Goal: Task Accomplishment & Management: Manage account settings

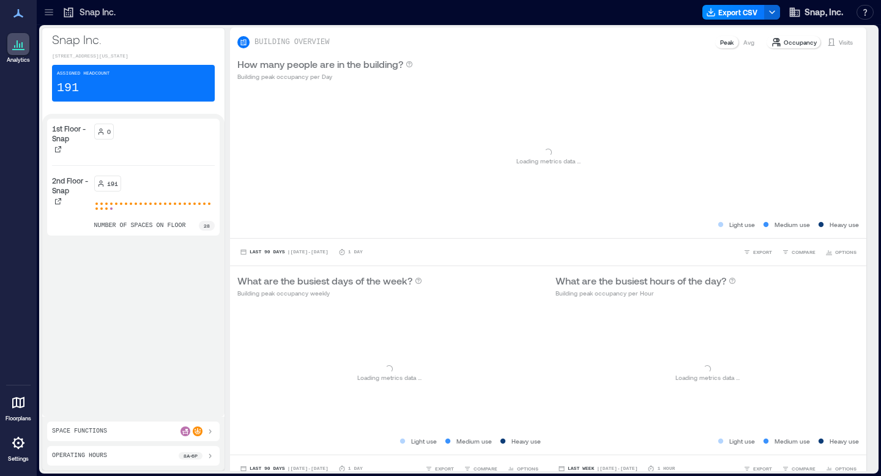
click at [172, 155] on div "0" at bounding box center [154, 140] width 121 height 32
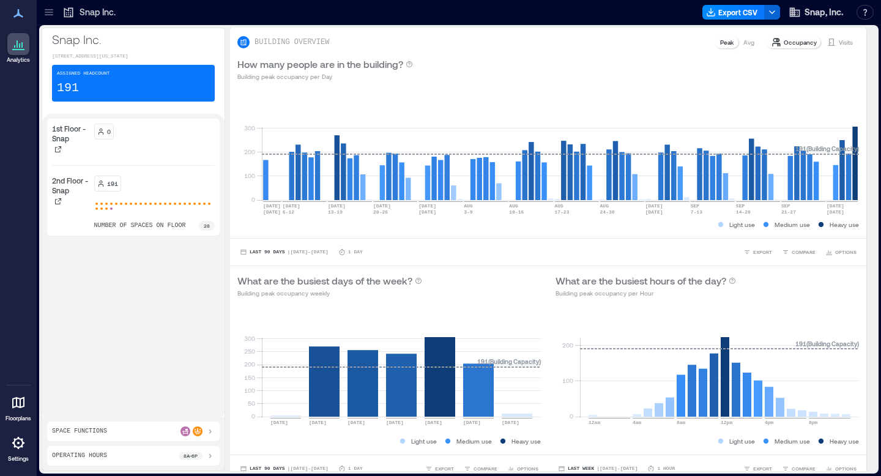
click at [10, 432] on div at bounding box center [18, 443] width 22 height 22
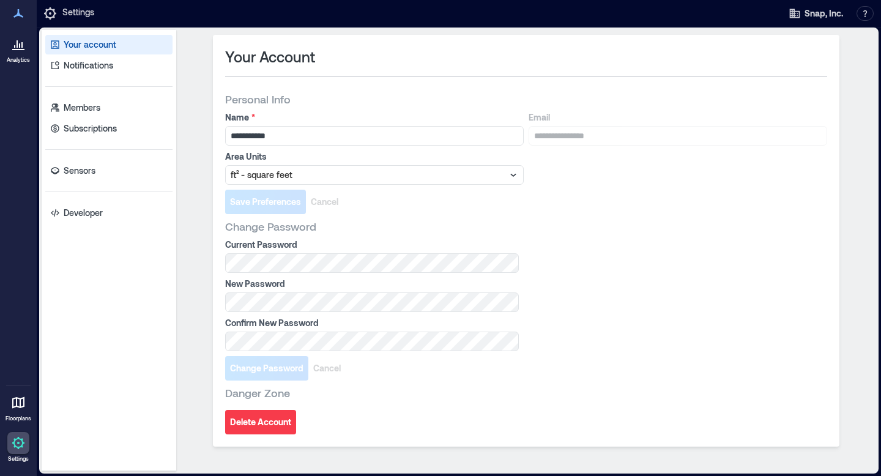
click at [111, 51] on link "Your account" at bounding box center [108, 45] width 127 height 20
click at [99, 172] on link "Sensors" at bounding box center [108, 171] width 127 height 20
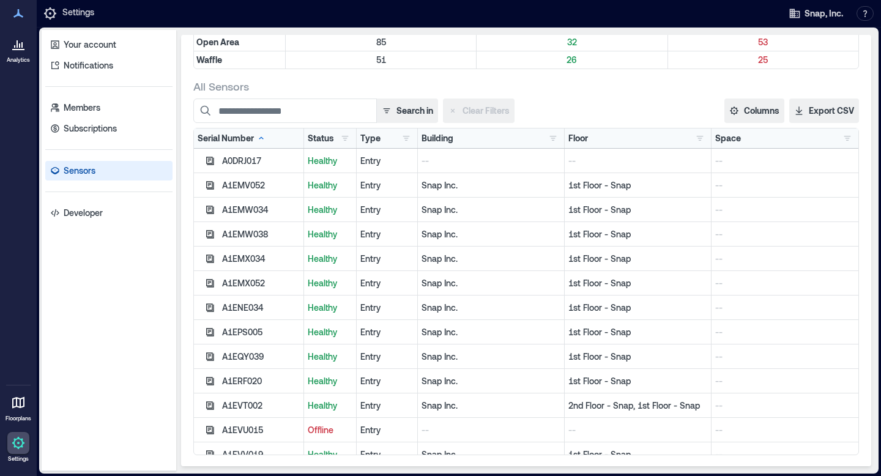
scroll to position [133, 0]
click at [459, 160] on p "--" at bounding box center [491, 160] width 139 height 12
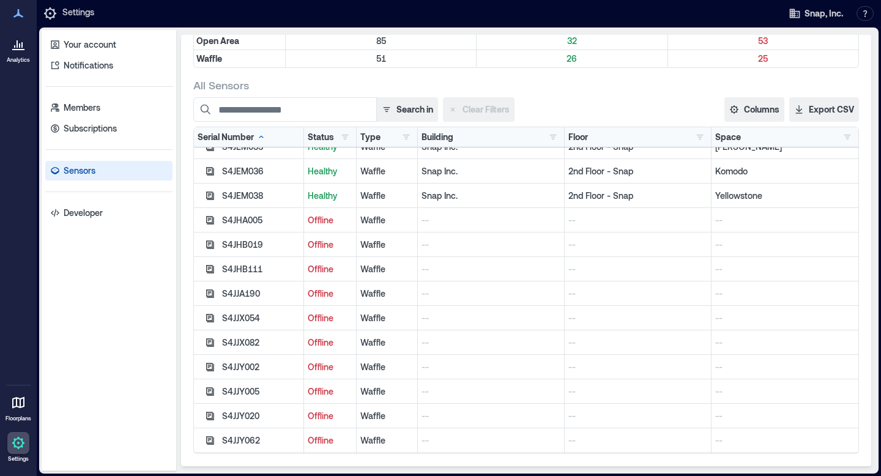
scroll to position [3922, 0]
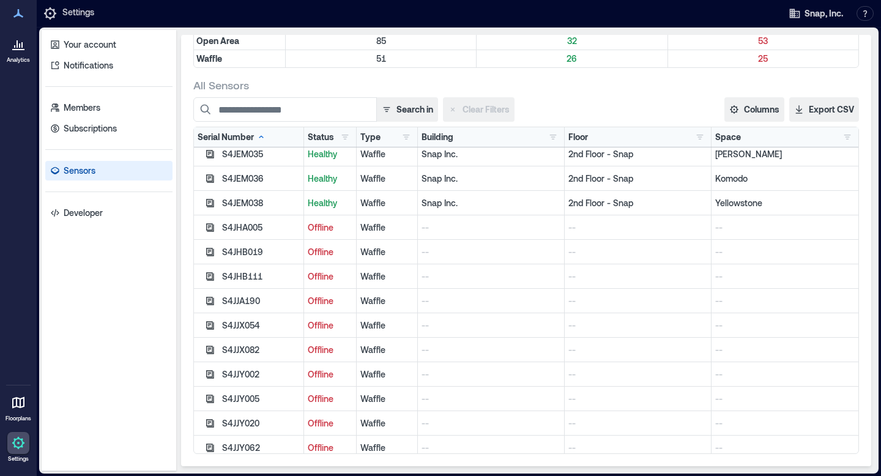
click at [465, 140] on div "Building N/A 141 Snap Inc. 46" at bounding box center [491, 137] width 139 height 12
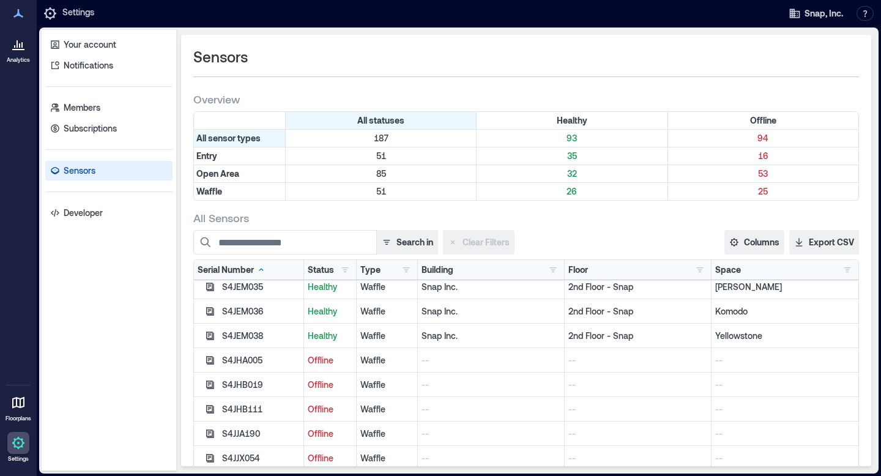
click at [105, 93] on div "Your account Notifications Members Subscriptions Sensors Developer" at bounding box center [109, 250] width 135 height 441
click at [105, 102] on link "Members" at bounding box center [108, 108] width 127 height 20
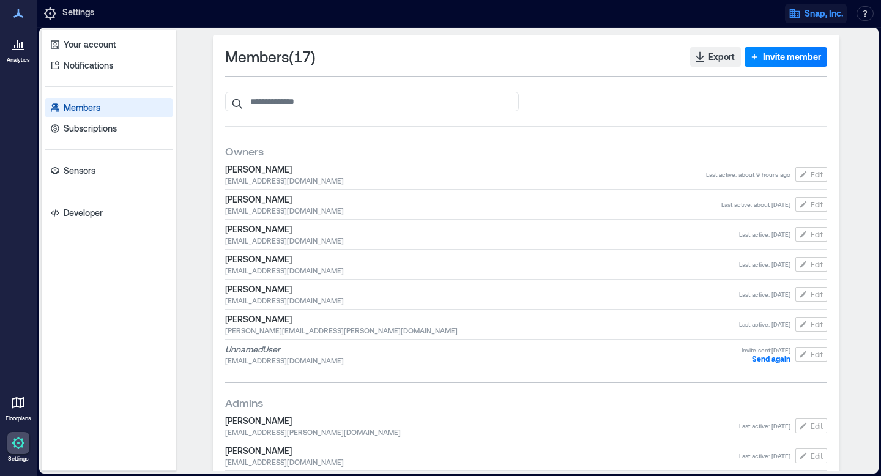
click at [832, 15] on span "Snap, Inc." at bounding box center [824, 13] width 39 height 12
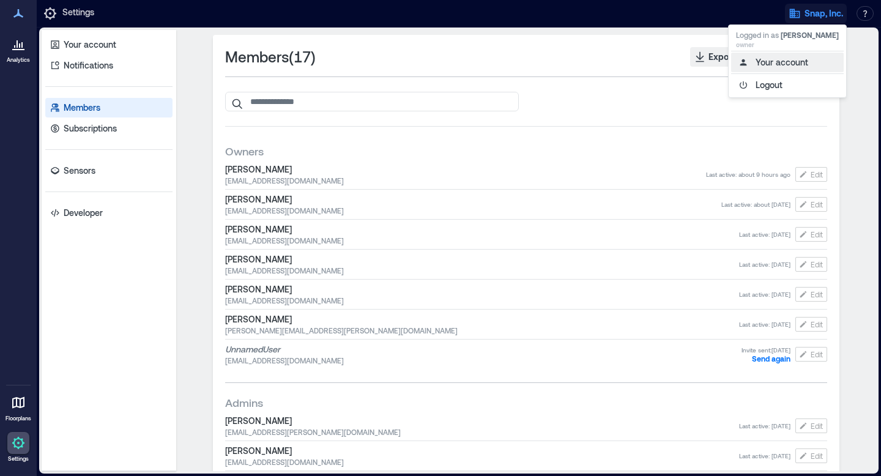
click at [816, 63] on button "Your account" at bounding box center [787, 63] width 113 height 20
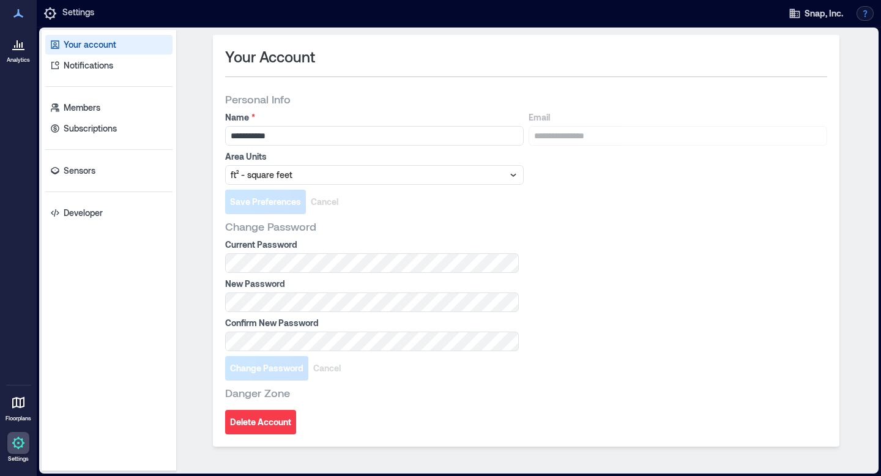
click at [865, 9] on button "button" at bounding box center [865, 13] width 17 height 15
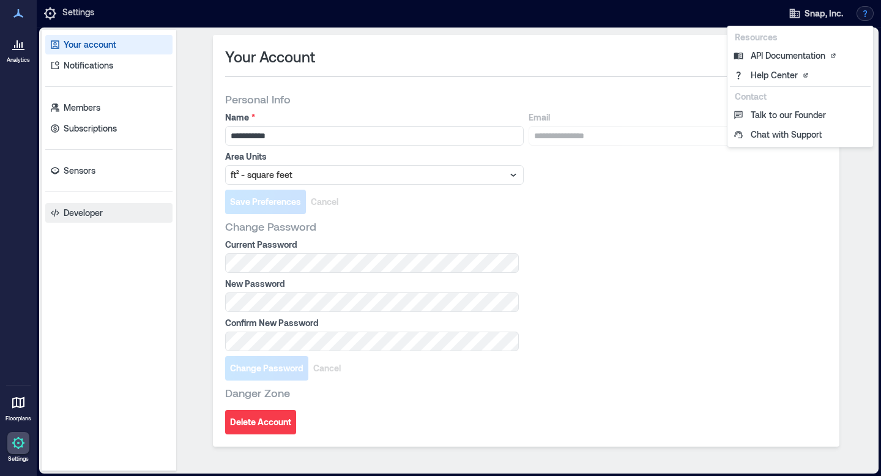
click at [97, 215] on p "Developer" at bounding box center [83, 213] width 39 height 12
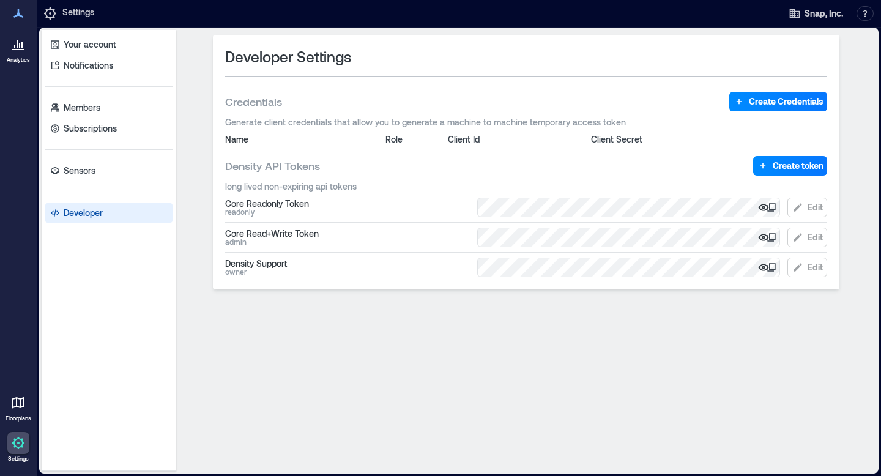
click at [26, 59] on p "Analytics" at bounding box center [18, 59] width 23 height 7
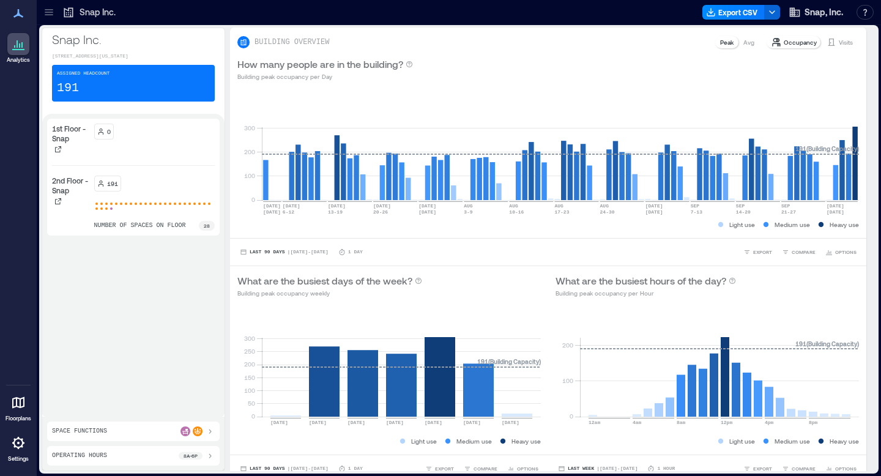
click at [127, 244] on div "1st Floor - Snap 0 2nd Floor - Snap 191 number of spaces on floor 28" at bounding box center [133, 265] width 173 height 293
click at [97, 42] on p "Snap Inc." at bounding box center [133, 39] width 163 height 17
click at [71, 43] on p "Snap Inc." at bounding box center [133, 39] width 163 height 17
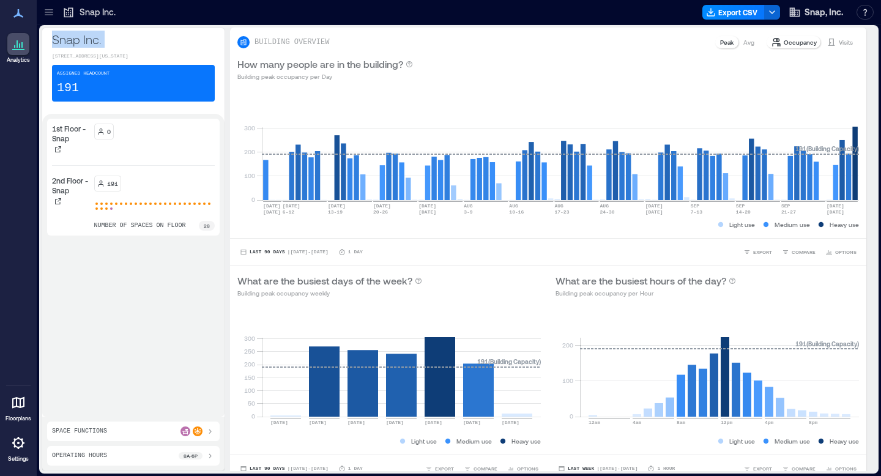
click at [20, 420] on p "Floorplans" at bounding box center [19, 418] width 26 height 7
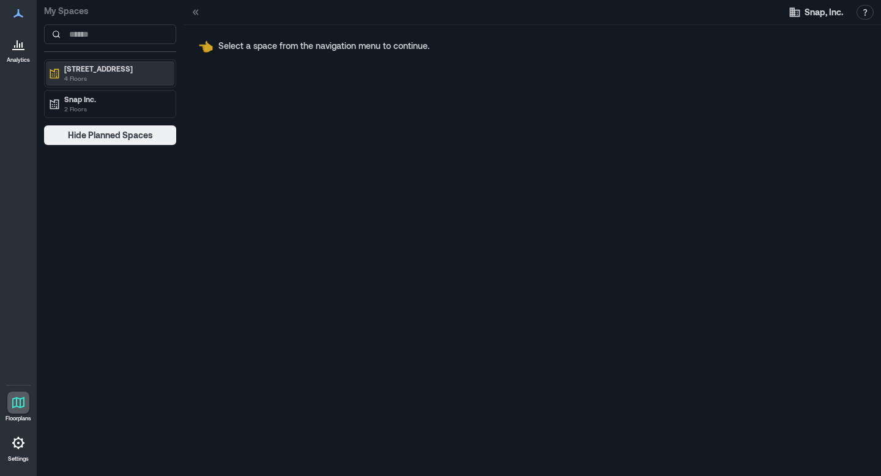
click at [122, 74] on p "4 Floors" at bounding box center [115, 78] width 103 height 10
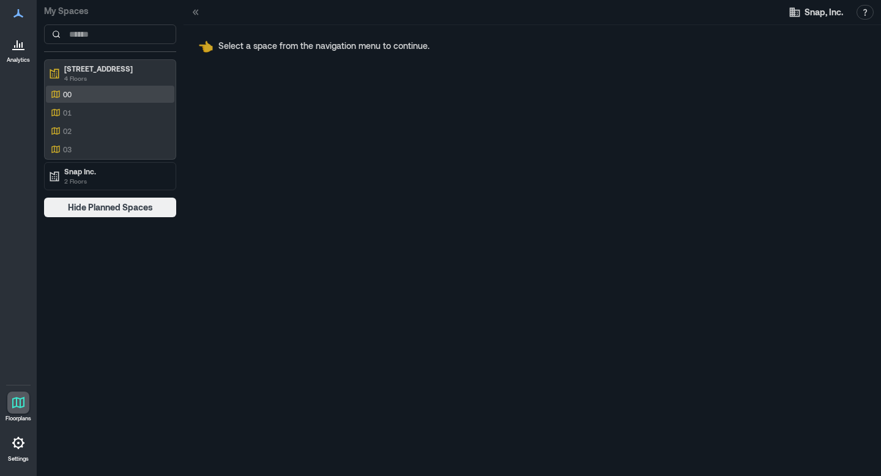
click at [113, 100] on div "00" at bounding box center [110, 94] width 129 height 17
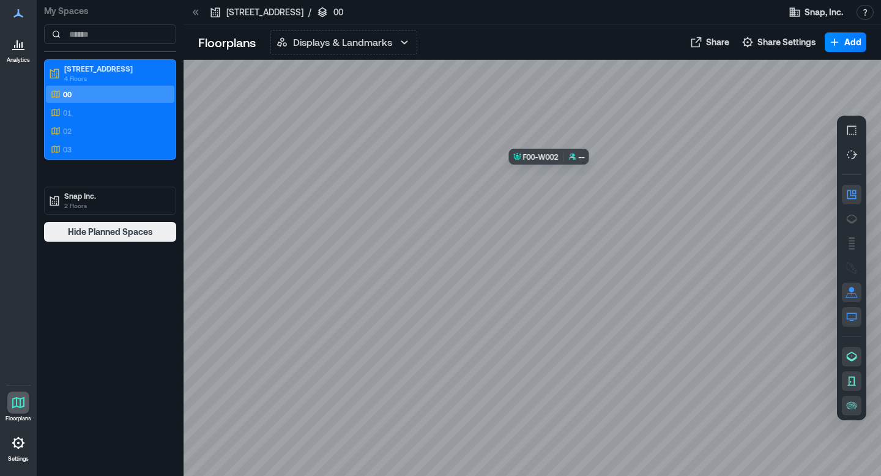
click at [559, 172] on div at bounding box center [533, 268] width 698 height 416
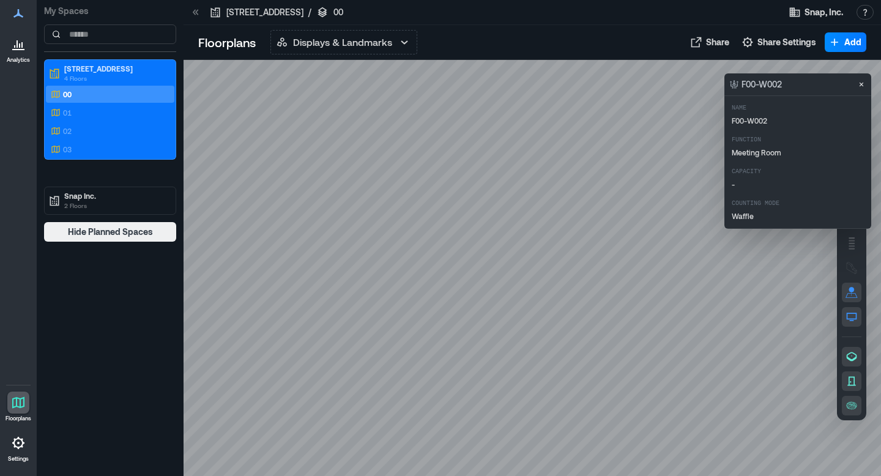
click at [559, 157] on div at bounding box center [533, 268] width 698 height 416
click at [567, 175] on div at bounding box center [533, 268] width 698 height 416
click at [558, 174] on div at bounding box center [533, 268] width 698 height 416
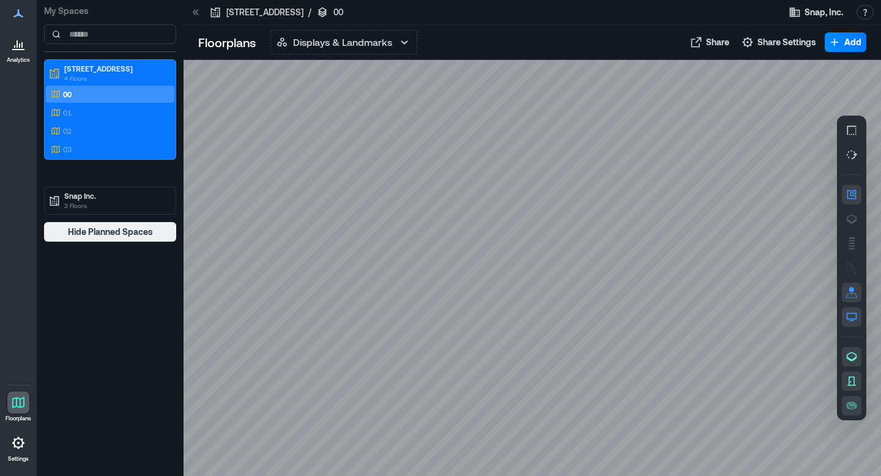
click at [602, 176] on div at bounding box center [533, 268] width 698 height 416
click at [559, 155] on div at bounding box center [533, 268] width 698 height 416
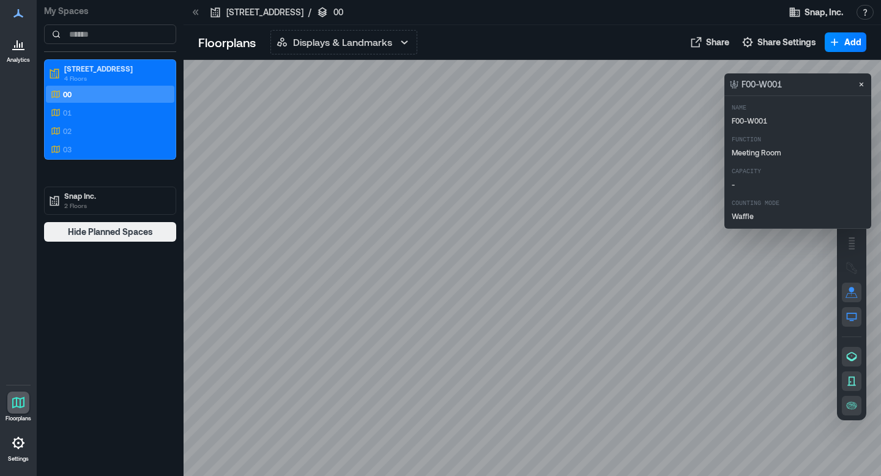
click at [756, 187] on p "-" at bounding box center [815, 184] width 166 height 10
click at [861, 80] on icon "Close" at bounding box center [862, 85] width 10 height 10
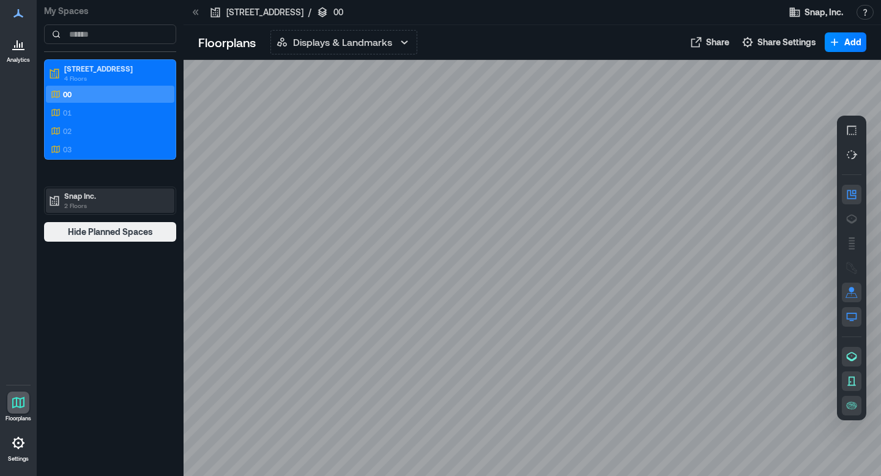
click at [117, 207] on p "2 Floors" at bounding box center [115, 206] width 103 height 10
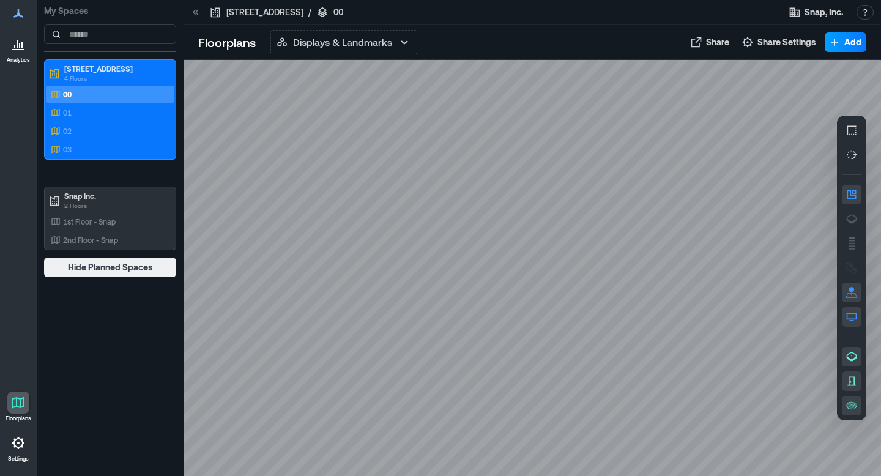
click at [847, 50] on button "Add" at bounding box center [846, 42] width 42 height 20
click at [10, 441] on div at bounding box center [18, 443] width 22 height 22
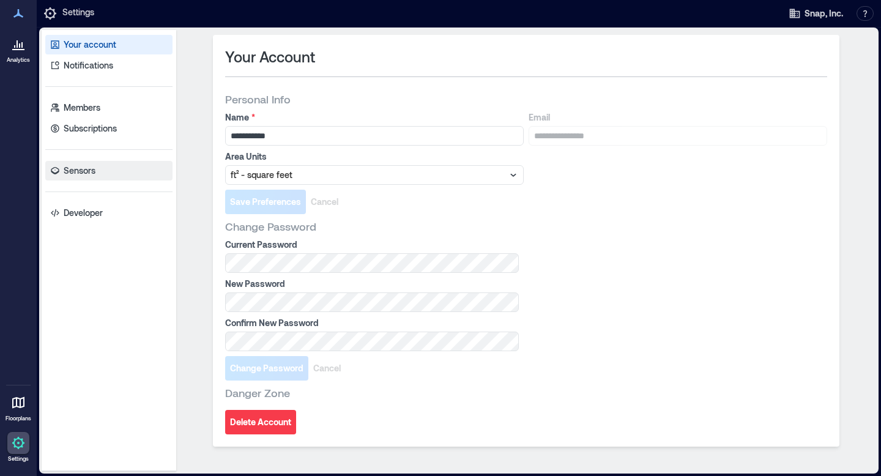
click at [157, 169] on link "Sensors" at bounding box center [108, 171] width 127 height 20
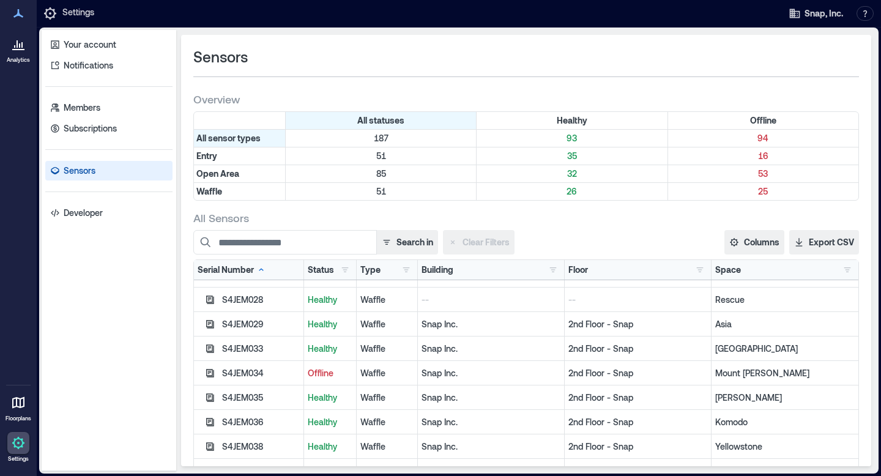
scroll to position [3808, 0]
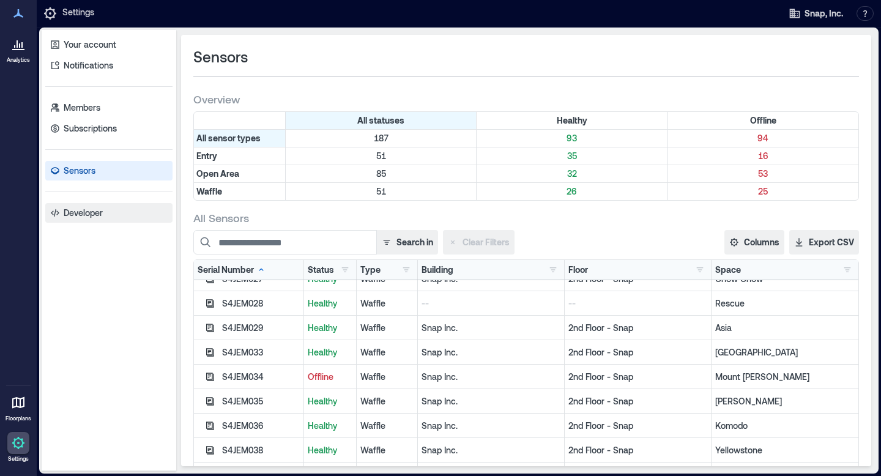
click at [89, 217] on p "Developer" at bounding box center [83, 213] width 39 height 12
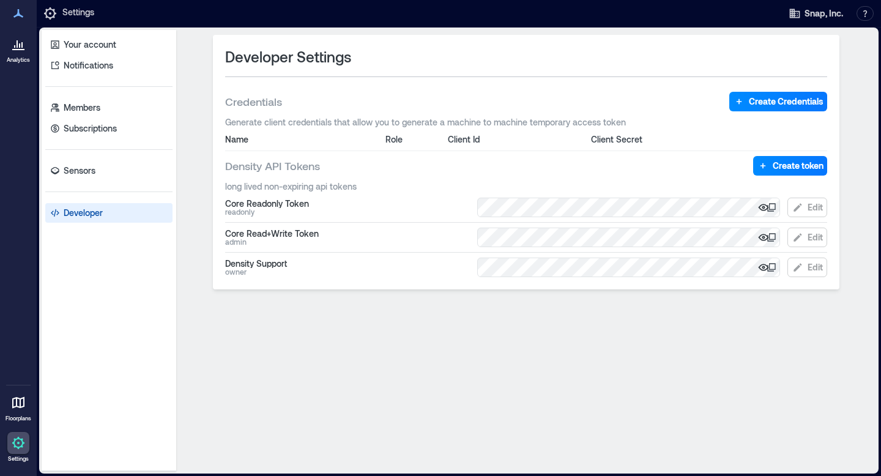
click at [12, 398] on icon at bounding box center [18, 402] width 15 height 15
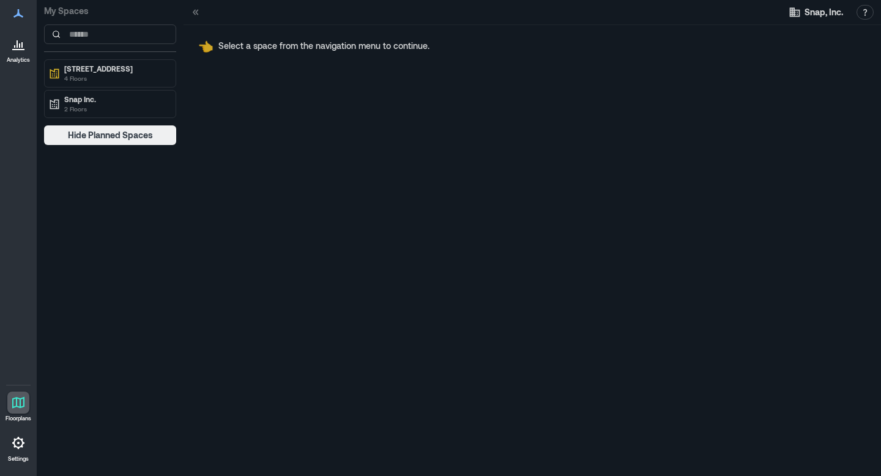
click at [211, 48] on div "👈 Select a space from the navigation menu to continue." at bounding box center [532, 46] width 668 height 12
click at [204, 48] on span "👈" at bounding box center [205, 46] width 15 height 15
click at [88, 76] on p "4 Floors" at bounding box center [115, 78] width 103 height 10
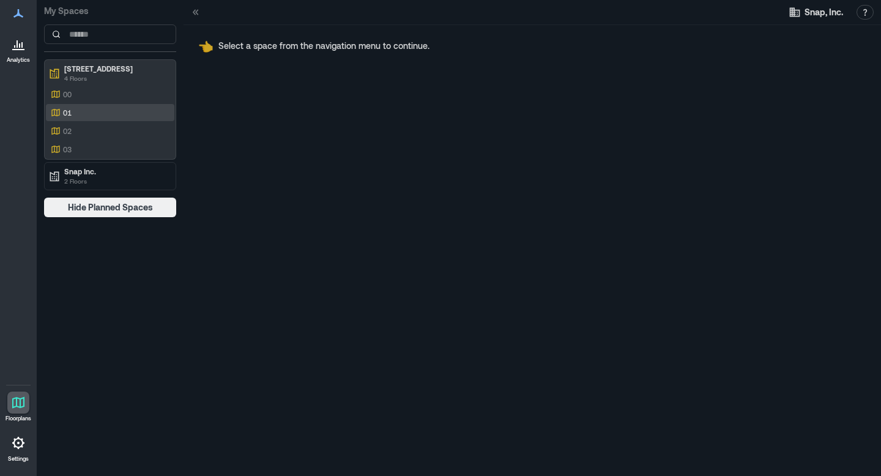
click at [78, 113] on div "01" at bounding box center [107, 112] width 119 height 12
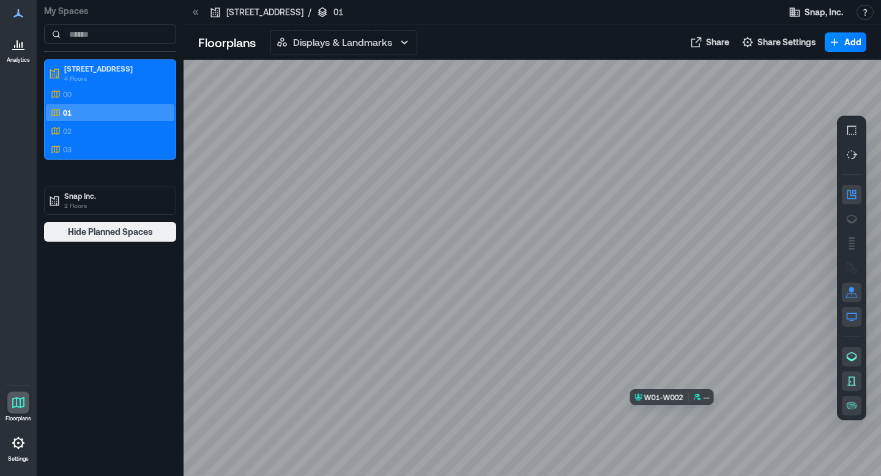
click at [681, 412] on div at bounding box center [533, 268] width 698 height 416
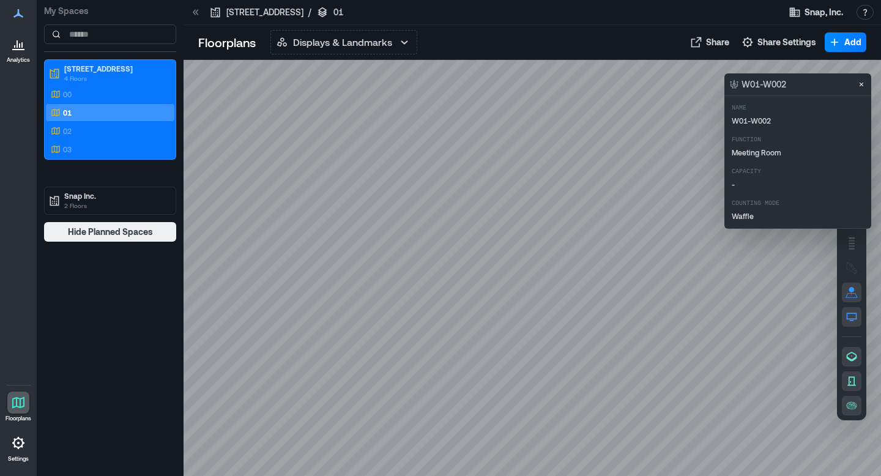
click at [526, 59] on div "Floorplans Displays & Landmarks Displays & Landmarks Live Availability Space He…" at bounding box center [533, 42] width 698 height 35
click at [846, 47] on span "Add" at bounding box center [853, 42] width 17 height 12
click at [837, 61] on button "Add a Display" at bounding box center [829, 69] width 72 height 20
click at [122, 194] on p "Snap Inc." at bounding box center [115, 196] width 103 height 10
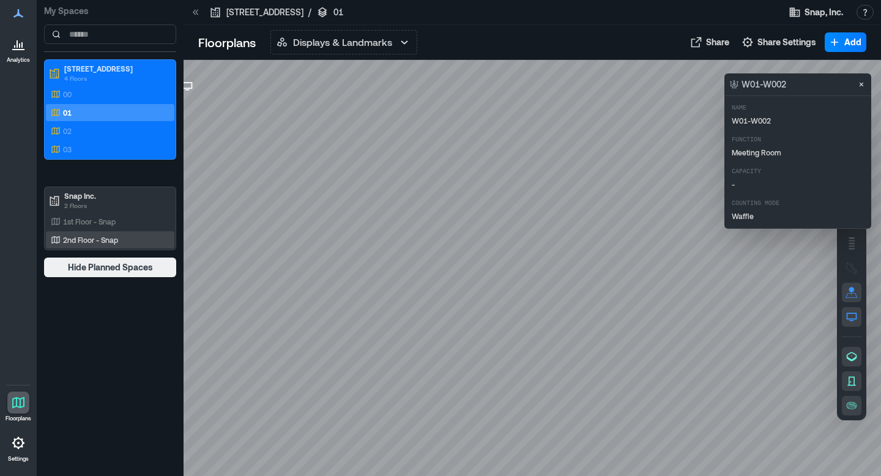
click at [113, 241] on p "2nd Floor - Snap" at bounding box center [90, 240] width 55 height 10
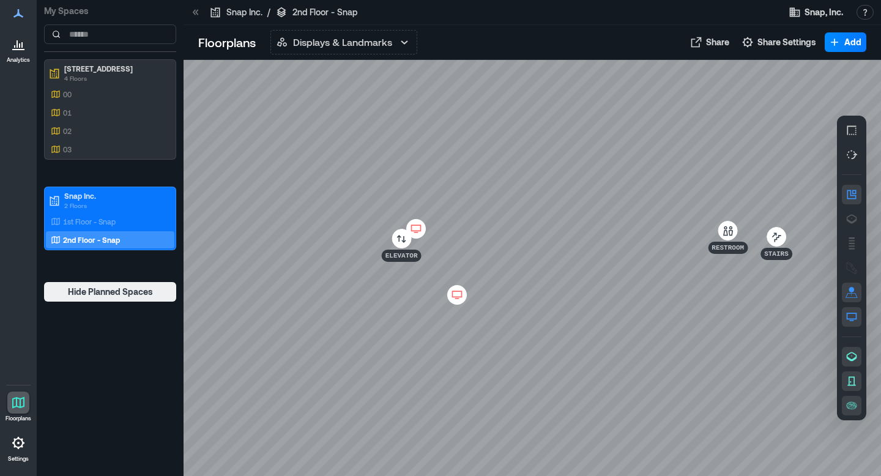
click at [15, 436] on icon at bounding box center [18, 443] width 15 height 15
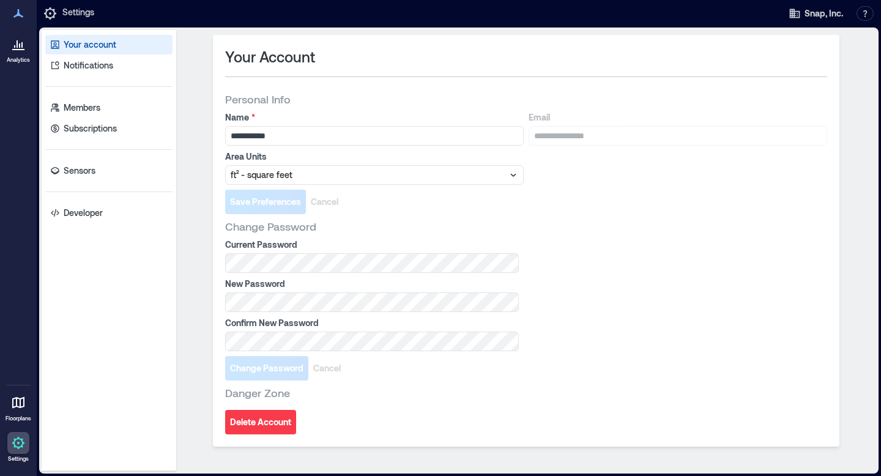
click at [16, 53] on div at bounding box center [18, 44] width 22 height 22
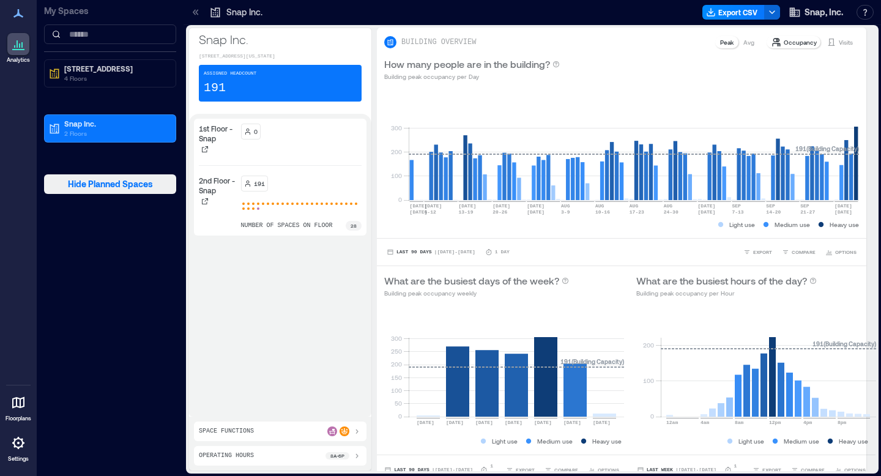
click at [120, 181] on span "Hide Planned Spaces" at bounding box center [110, 184] width 85 height 12
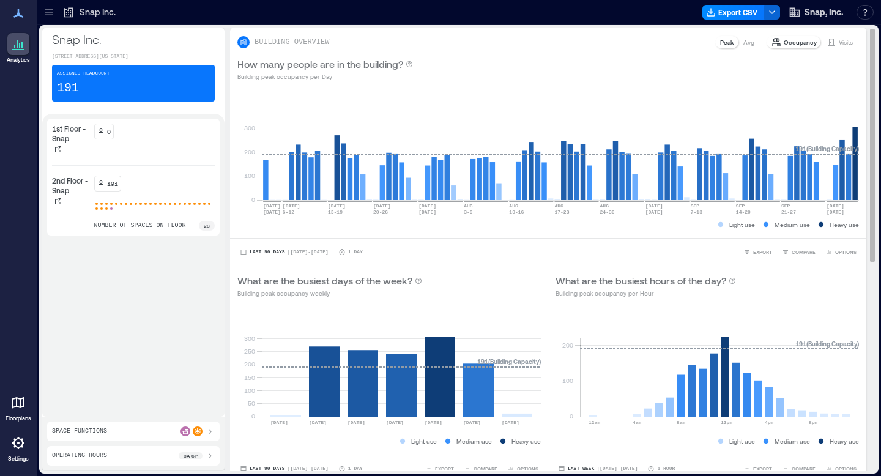
click at [748, 43] on p "Avg" at bounding box center [749, 42] width 11 height 10
